Goal: Task Accomplishment & Management: Manage account settings

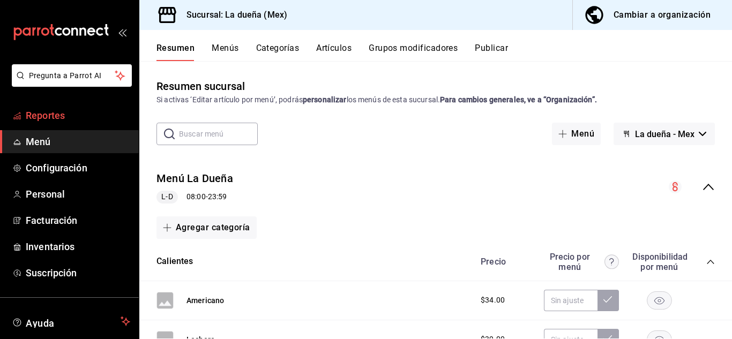
click at [100, 119] on span "Reportes" at bounding box center [78, 115] width 104 height 14
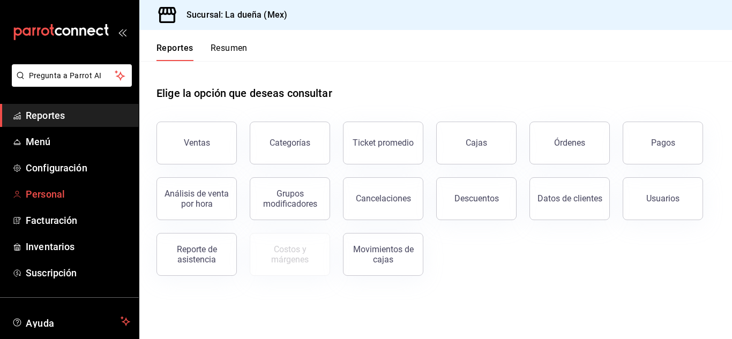
click at [85, 188] on span "Personal" at bounding box center [78, 194] width 104 height 14
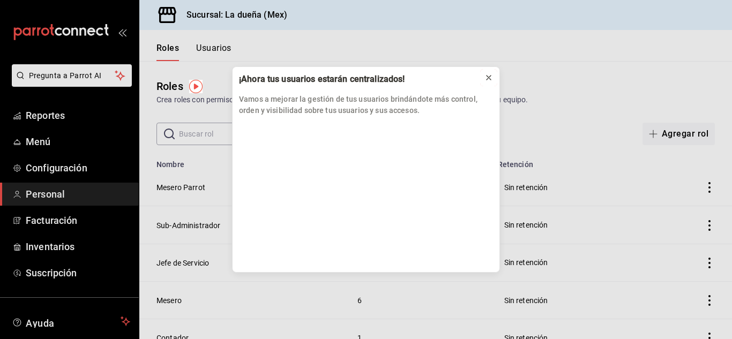
click at [489, 79] on icon at bounding box center [488, 77] width 9 height 9
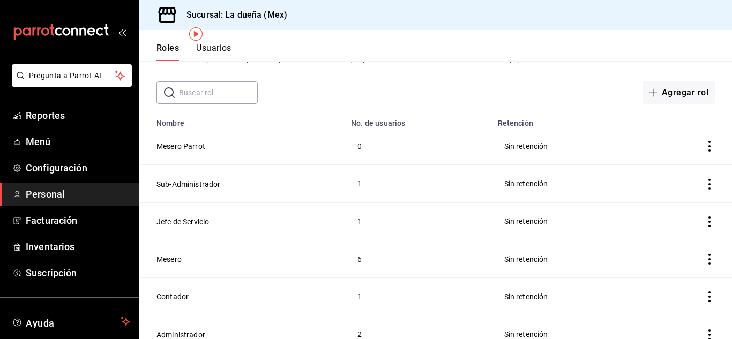
scroll to position [53, 0]
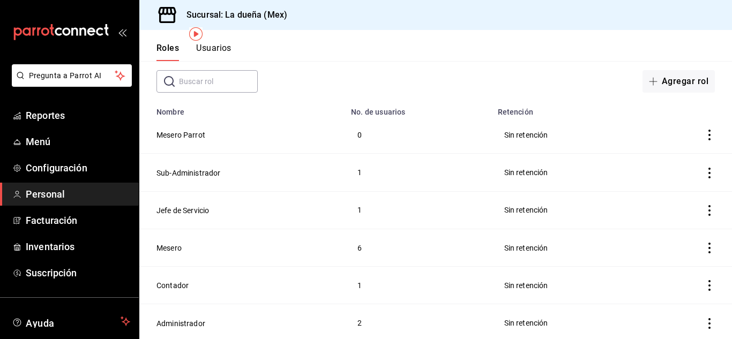
click at [214, 251] on td "Mesero" at bounding box center [241, 248] width 205 height 38
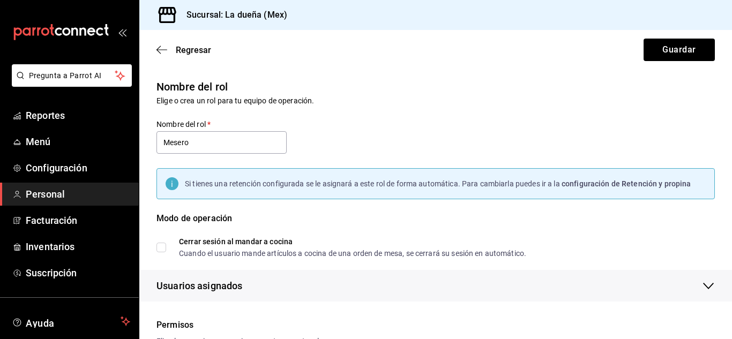
checkbox input "true"
click at [162, 47] on icon "button" at bounding box center [161, 50] width 11 height 10
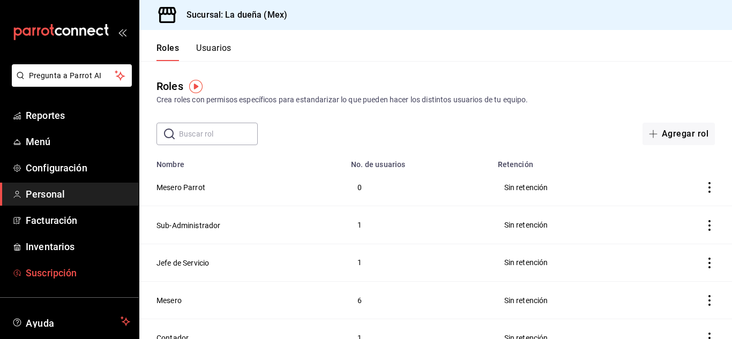
click at [76, 271] on span "Suscripción" at bounding box center [78, 273] width 104 height 14
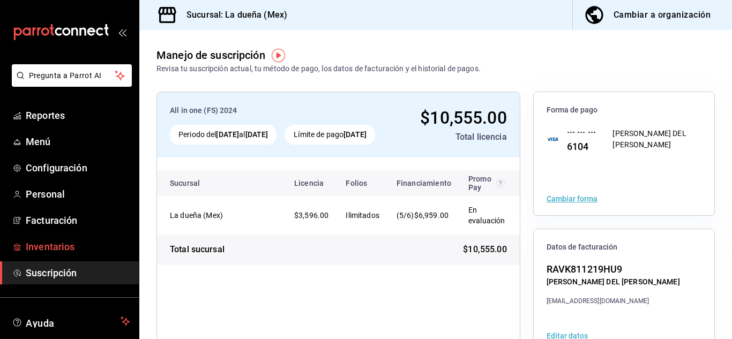
click at [83, 246] on span "Inventarios" at bounding box center [78, 246] width 104 height 14
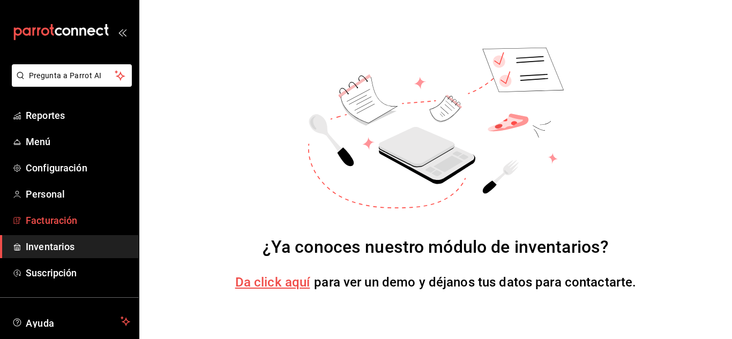
click at [83, 214] on span "Facturación" at bounding box center [78, 220] width 104 height 14
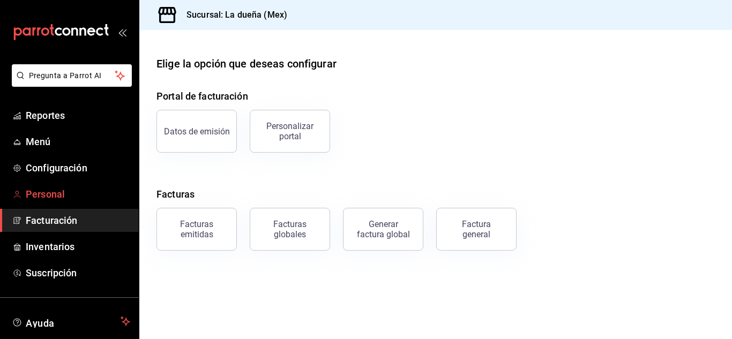
click at [79, 193] on span "Personal" at bounding box center [78, 194] width 104 height 14
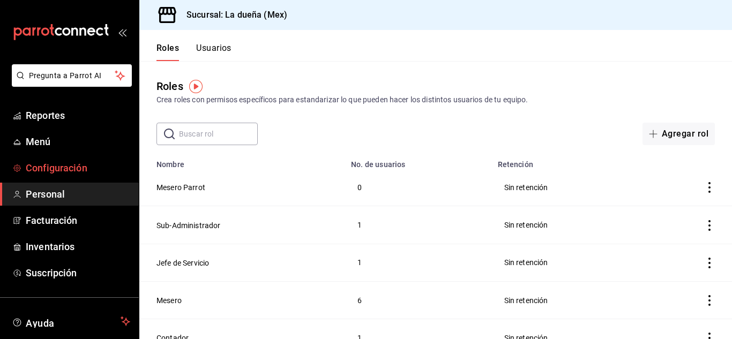
click at [71, 160] on link "Configuración" at bounding box center [69, 167] width 139 height 23
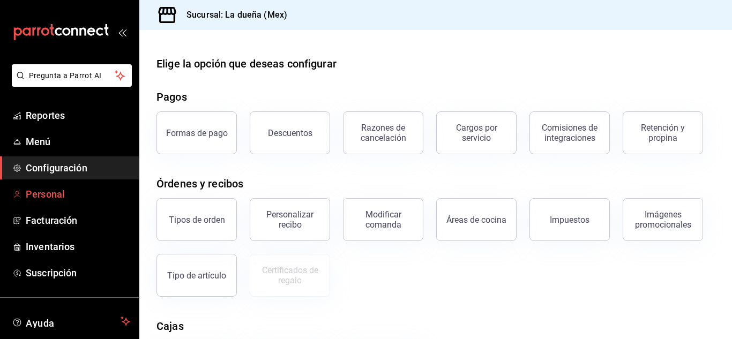
click at [84, 200] on span "Personal" at bounding box center [78, 194] width 104 height 14
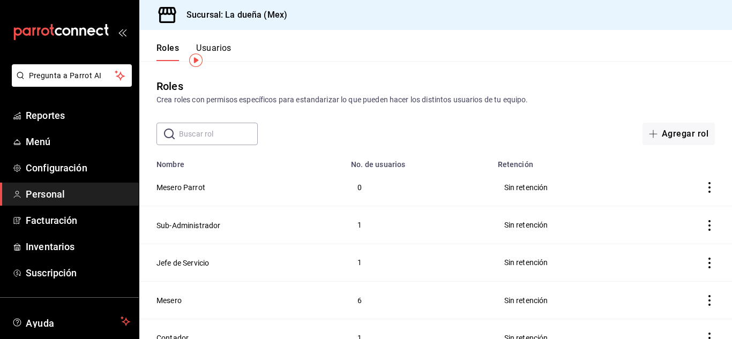
scroll to position [53, 0]
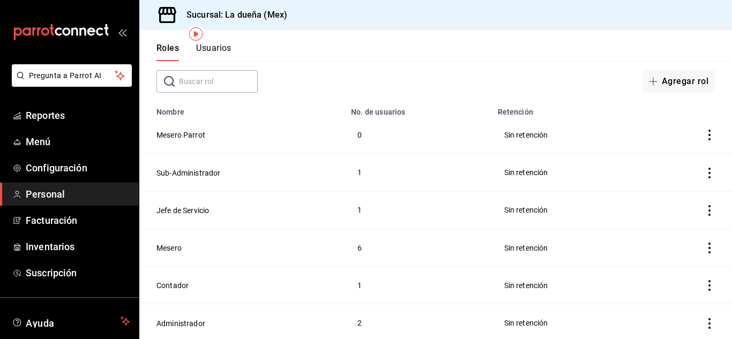
click at [220, 250] on td "Mesero" at bounding box center [241, 248] width 205 height 38
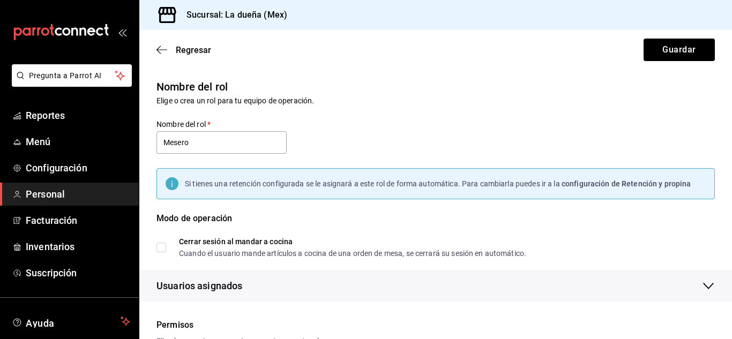
checkbox input "true"
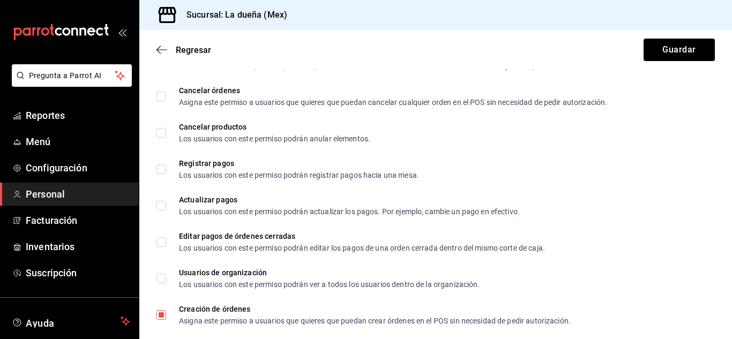
scroll to position [270, 0]
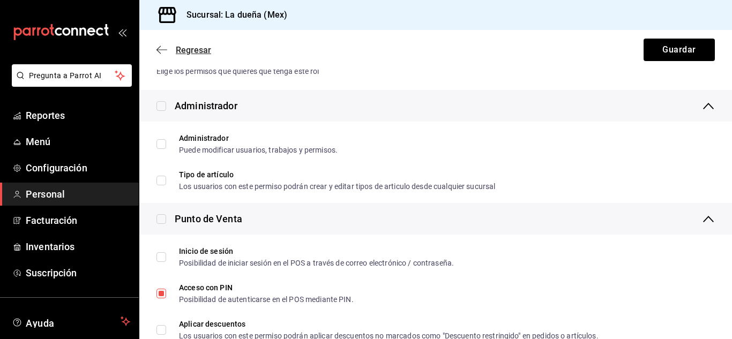
click at [164, 50] on icon "button" at bounding box center [161, 50] width 11 height 10
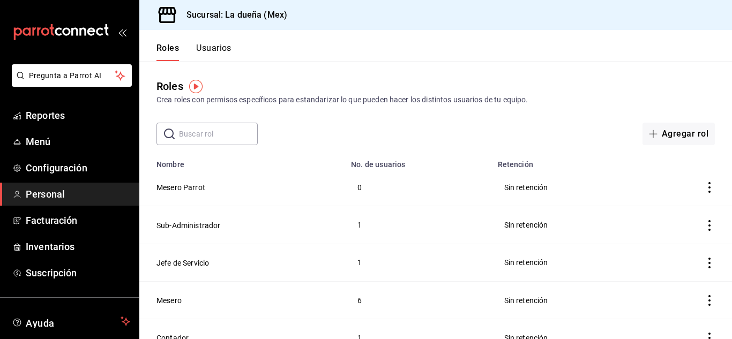
click at [205, 46] on button "Usuarios" at bounding box center [213, 52] width 35 height 18
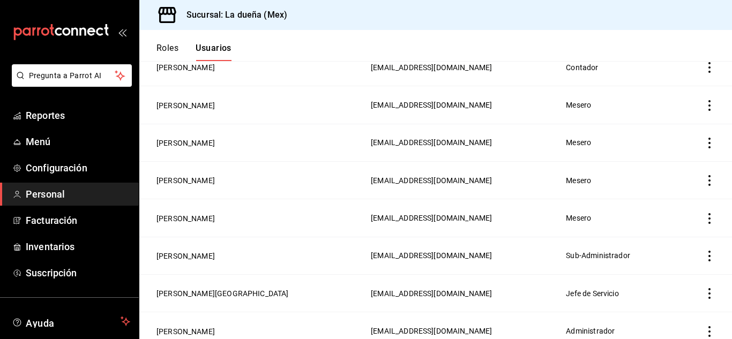
scroll to position [1, 0]
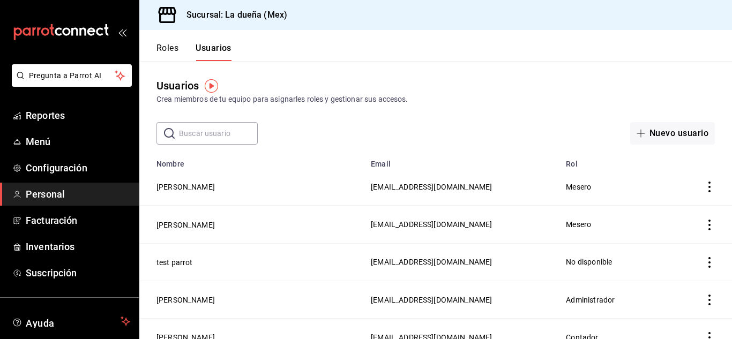
click at [570, 190] on span "Mesero" at bounding box center [578, 187] width 25 height 9
click at [706, 182] on icon "actions" at bounding box center [709, 187] width 11 height 11
click at [706, 182] on li "Duplicar" at bounding box center [662, 172] width 90 height 30
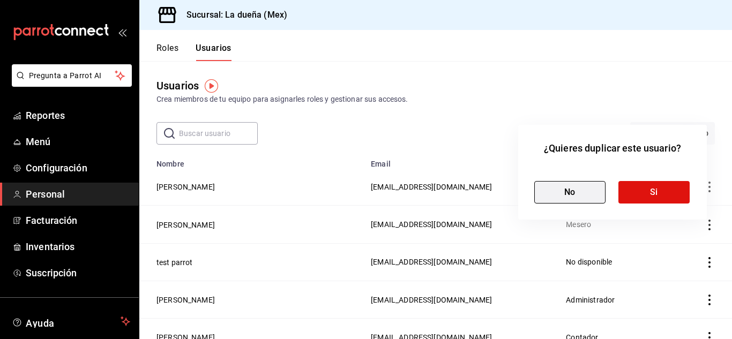
click at [566, 192] on button "No" at bounding box center [569, 192] width 71 height 23
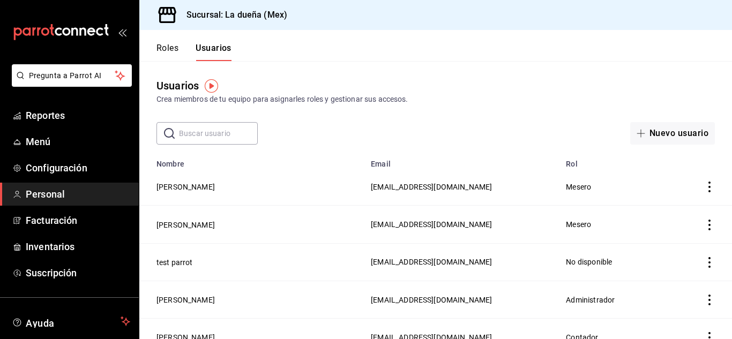
click at [179, 193] on td "[PERSON_NAME]" at bounding box center [251, 187] width 225 height 38
click at [192, 184] on td "[PERSON_NAME]" at bounding box center [251, 187] width 225 height 38
click at [570, 178] on td "Mesero" at bounding box center [617, 187] width 116 height 38
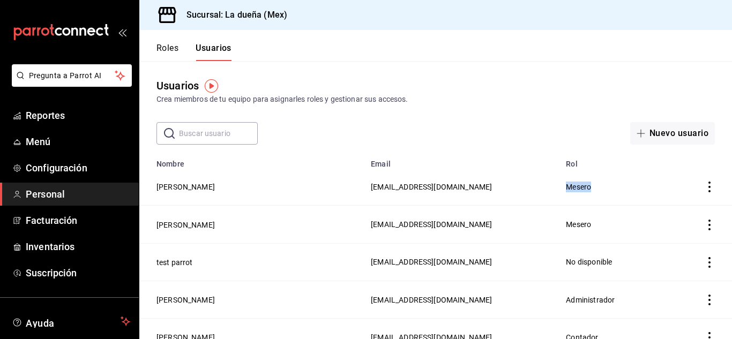
click at [596, 189] on td "Mesero" at bounding box center [617, 187] width 116 height 38
click at [594, 189] on td "Mesero" at bounding box center [617, 187] width 116 height 38
click at [704, 183] on icon "actions" at bounding box center [709, 187] width 11 height 11
click at [609, 163] on div at bounding box center [366, 169] width 732 height 339
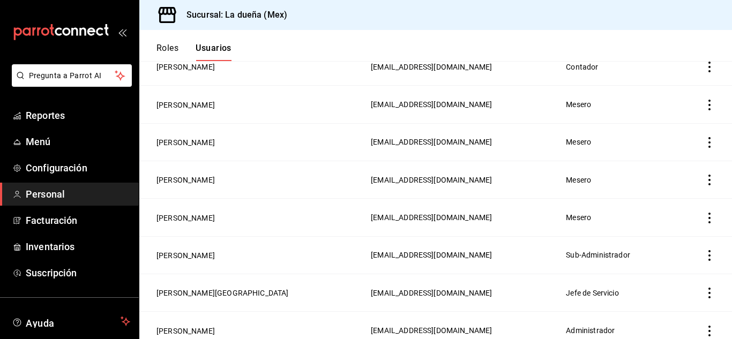
scroll to position [1, 0]
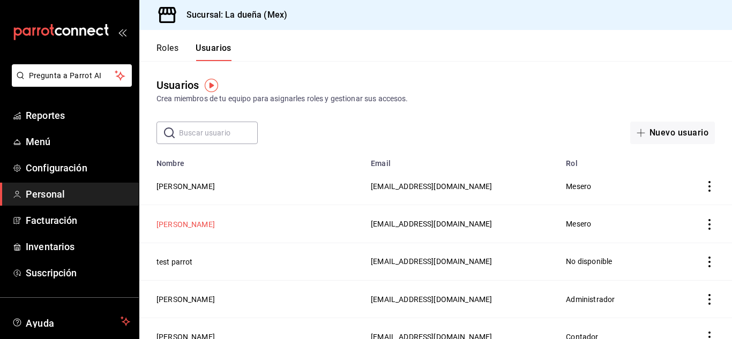
click at [185, 219] on button "[PERSON_NAME]" at bounding box center [185, 224] width 58 height 11
click at [185, 219] on html "Pregunta a Parrot AI Reportes Menú Configuración Personal Facturación Inventari…" at bounding box center [366, 169] width 732 height 339
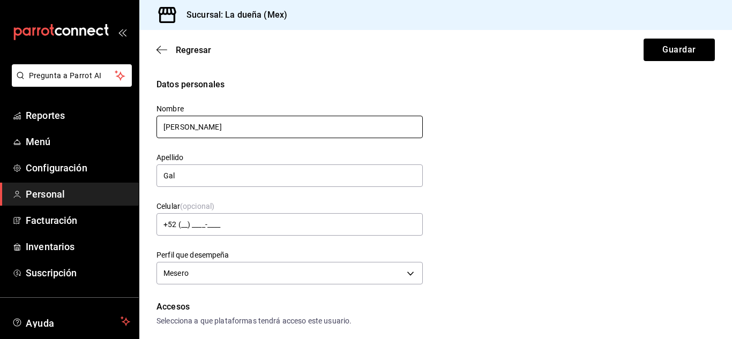
click at [192, 128] on input "[PERSON_NAME]" at bounding box center [289, 127] width 266 height 23
type input "M"
type input "jazmin"
click at [179, 178] on input "Gal" at bounding box center [289, 175] width 266 height 23
type input "G"
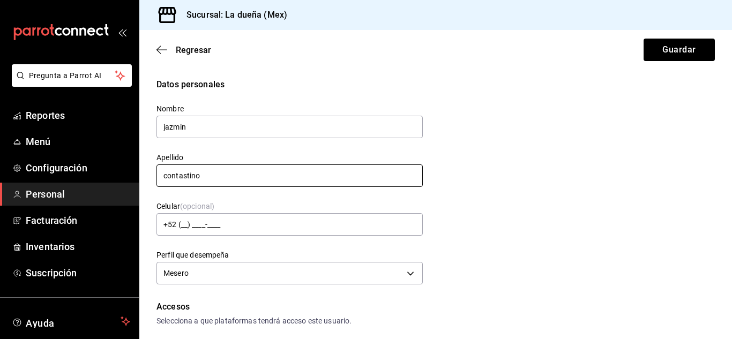
click at [208, 177] on input "contastino" at bounding box center [289, 175] width 266 height 23
type input "[PERSON_NAME]"
click at [678, 52] on button "Guardar" at bounding box center [678, 50] width 71 height 23
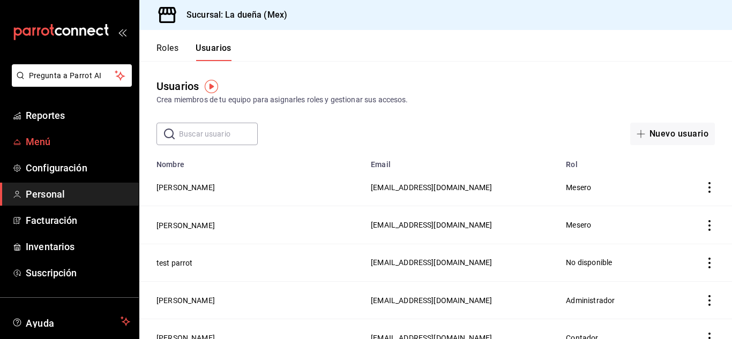
click at [97, 143] on span "Menú" at bounding box center [78, 141] width 104 height 14
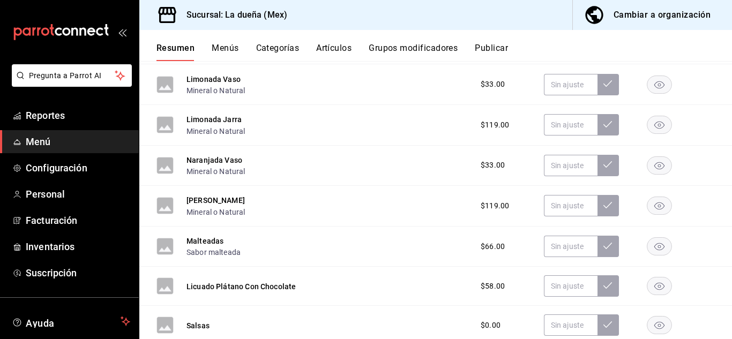
scroll to position [1456, 0]
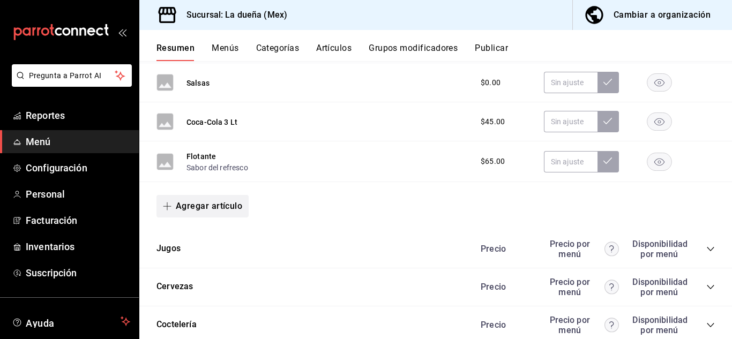
click at [204, 205] on button "Agregar artículo" at bounding box center [202, 206] width 92 height 23
click at [186, 259] on li "Artículo nuevo" at bounding box center [198, 261] width 84 height 26
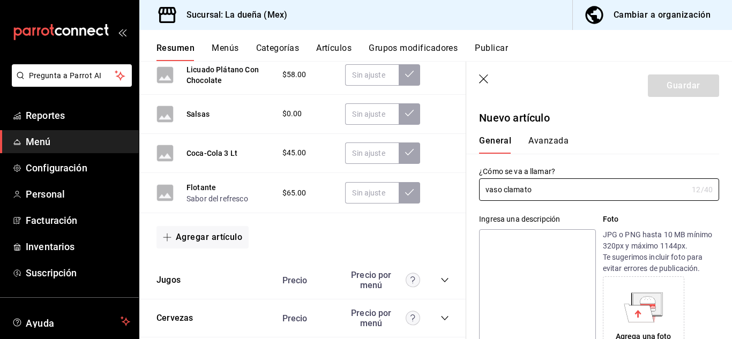
scroll to position [243, 0]
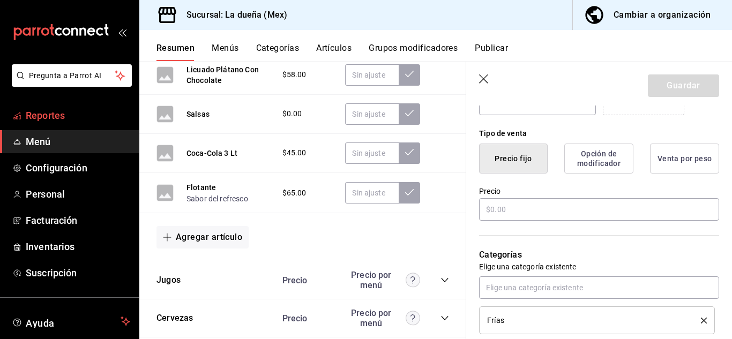
type input "vaso clamato"
click at [61, 115] on span "Reportes" at bounding box center [78, 115] width 104 height 14
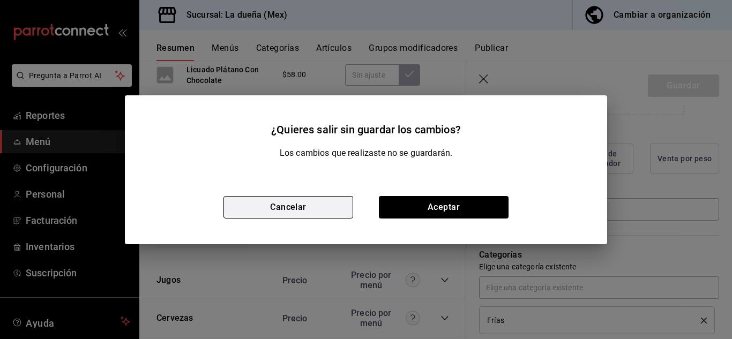
click at [241, 207] on button "Cancelar" at bounding box center [288, 207] width 130 height 23
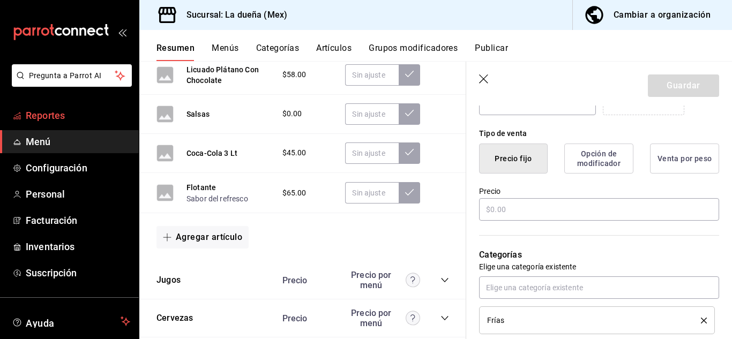
click at [64, 115] on span "Reportes" at bounding box center [78, 115] width 104 height 14
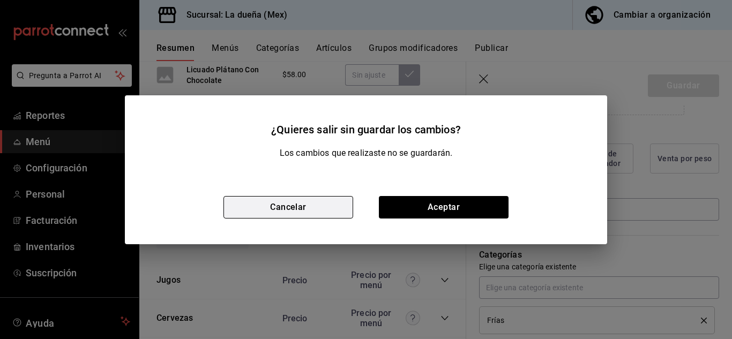
click at [269, 200] on button "Cancelar" at bounding box center [288, 207] width 130 height 23
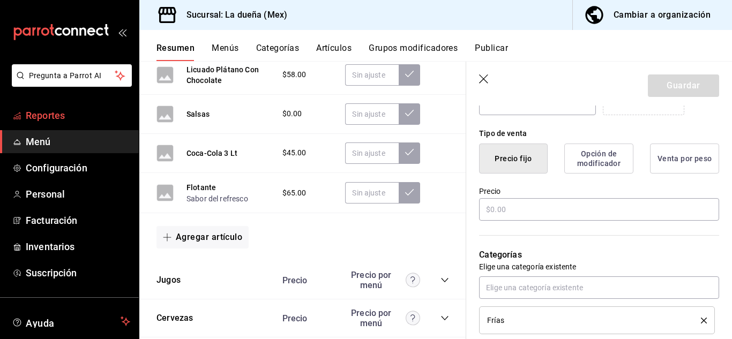
click at [32, 118] on span "Reportes" at bounding box center [78, 115] width 104 height 14
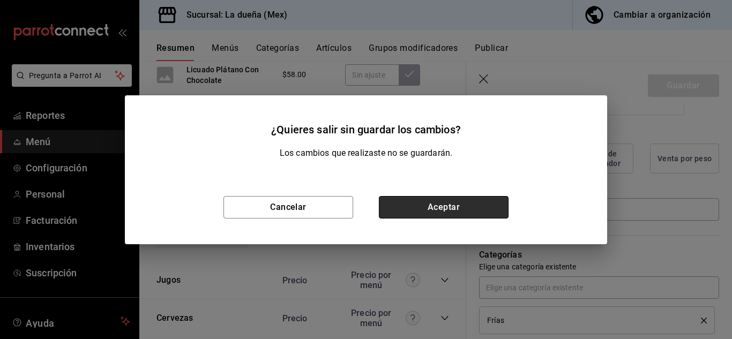
click at [411, 208] on button "Aceptar" at bounding box center [444, 207] width 130 height 23
